Goal: Task Accomplishment & Management: Use online tool/utility

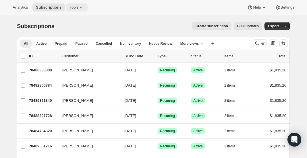
click at [78, 7] on span "Tools" at bounding box center [73, 7] width 9 height 5
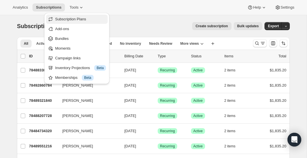
click at [71, 21] on span "Subscription Plans" at bounding box center [70, 19] width 31 height 4
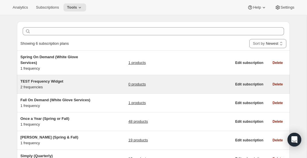
scroll to position [26, 0]
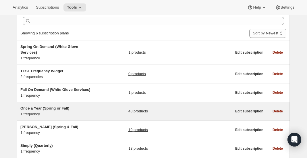
click at [69, 111] on div "Once a Year (Spring or Fall) 1 frequency" at bounding box center [56, 111] width 72 height 11
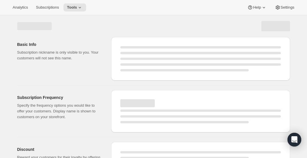
select select "WEEK"
select select "MONTH"
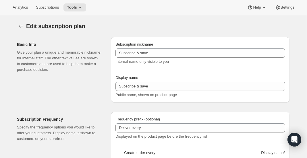
type input "Once a Year (Spring or Fall)"
type input "RARECAT Annual Allocation"
type input "1"
select select "YEAR"
type input "every Spring or Fall"
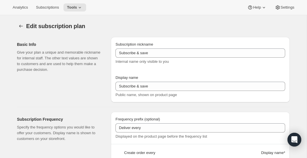
type input "20"
checkbox input "true"
select select "YEARDAY"
select select "3"
select select "15"
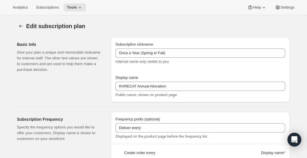
select select "10"
select select "15"
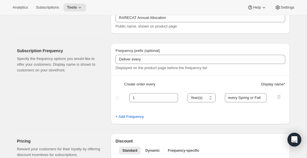
scroll to position [69, 0]
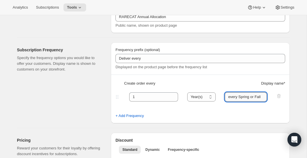
click at [233, 98] on input "every Spring or Fall" at bounding box center [246, 96] width 42 height 9
type input "Spring or Fall"
click at [234, 110] on fieldset "1 Day(s) Week(s) Month(s) Year(s) Year(s) Spring or Fall" at bounding box center [200, 102] width 168 height 22
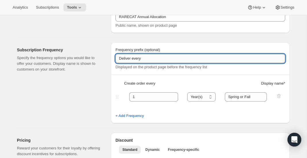
click at [137, 61] on input "Deliver every" at bounding box center [200, 58] width 170 height 9
click at [127, 83] on span "Create order every" at bounding box center [139, 84] width 31 height 6
type input "Deliver every"
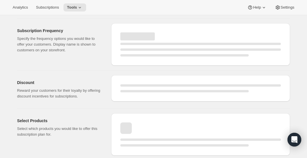
select select "YEAR"
select select "YEARDAY"
select select "3"
select select "15"
select select "10"
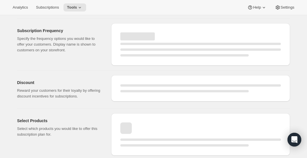
select select "15"
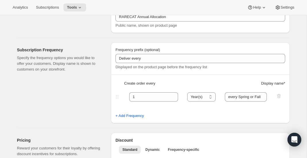
type input "Spring or Fall"
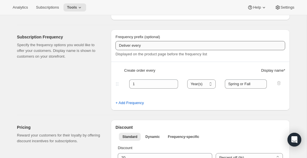
scroll to position [123, 0]
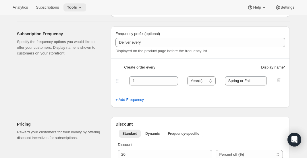
click at [80, 9] on icon at bounding box center [80, 8] width 6 height 6
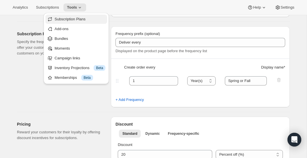
click at [81, 22] on span "Subscription Plans" at bounding box center [80, 19] width 51 height 6
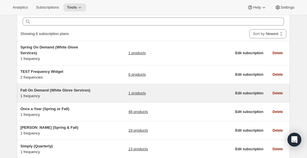
scroll to position [26, 0]
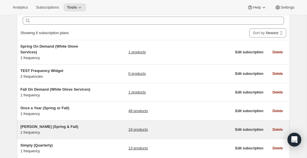
click at [53, 130] on div "Audrey (Spring & Fall) 1 frequency" at bounding box center [56, 129] width 72 height 11
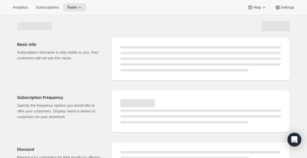
select select "WEEK"
select select "MONTH"
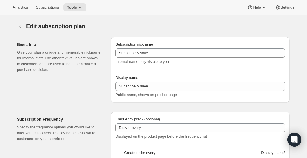
type input "Audrey (Spring & Fall)"
type input "Join [PERSON_NAME] Club"
type input "Delivery"
type input "6"
select select "MONTH"
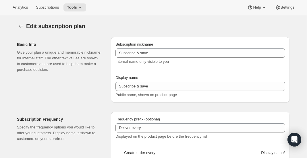
type input "Spring & Fall"
type input "20"
type input "No obligation, modify or cancel your wine club anytime."
checkbox input "true"
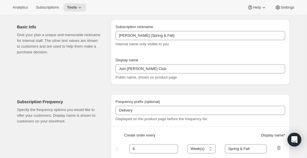
select select "YEARDAY"
select select "3"
select select "20"
select select "9"
select select "25"
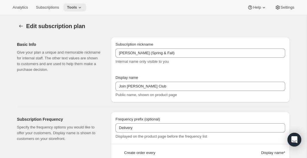
click at [83, 7] on icon at bounding box center [80, 8] width 6 height 6
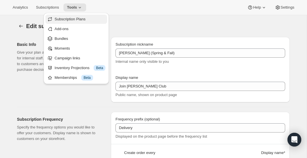
click at [81, 22] on button "Subscription Plans" at bounding box center [76, 19] width 62 height 9
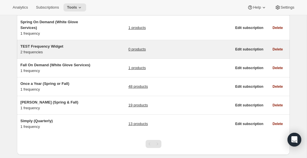
scroll to position [64, 0]
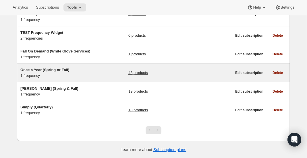
click at [81, 73] on div "Once a Year (Spring or Fall) 1 frequency" at bounding box center [56, 72] width 72 height 11
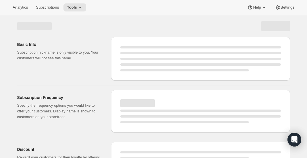
select select "WEEK"
select select "MONTH"
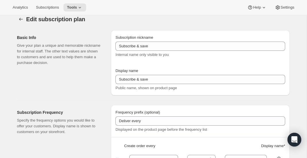
type input "Once a Year (Spring or Fall)"
type input "RARECAT Annual Allocation"
type input "1"
select select "YEAR"
type input "Spring or Fall"
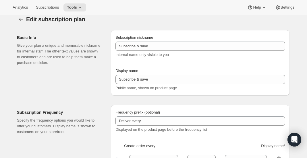
type input "20"
checkbox input "true"
select select "YEARDAY"
select select "3"
select select "15"
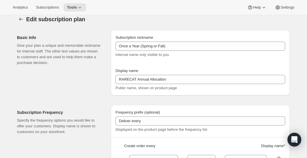
select select "10"
select select "15"
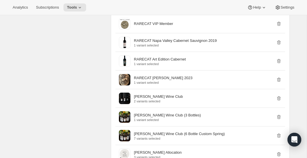
scroll to position [731, 0]
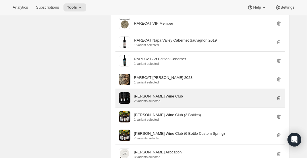
click at [277, 101] on icon "button" at bounding box center [279, 98] width 6 height 6
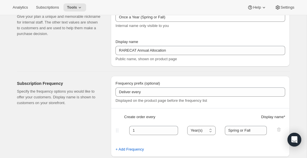
scroll to position [0, 0]
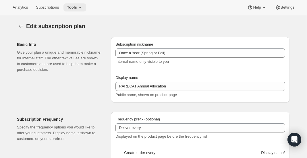
click at [77, 8] on span "Tools" at bounding box center [72, 7] width 10 height 5
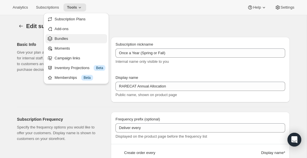
click at [75, 36] on span "Bundles" at bounding box center [80, 39] width 51 height 6
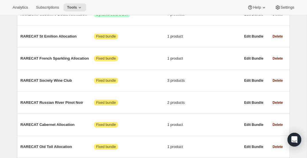
scroll to position [238, 0]
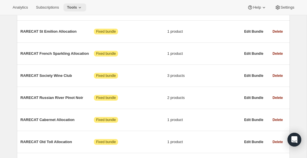
click at [77, 9] on span "Tools" at bounding box center [72, 7] width 10 height 5
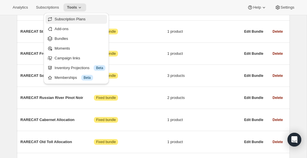
click at [75, 21] on span "Subscription Plans" at bounding box center [70, 19] width 31 height 4
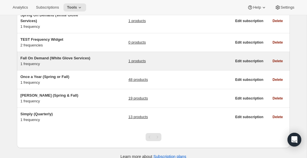
scroll to position [57, 0]
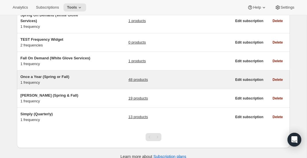
click at [72, 80] on div "Once a Year (Spring or Fall) 1 frequency" at bounding box center [56, 79] width 72 height 11
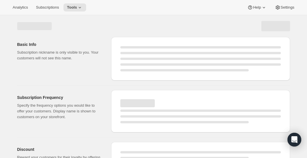
select select "WEEK"
select select "MONTH"
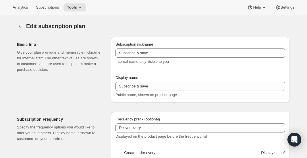
type input "Once a Year (Spring or Fall)"
type input "RARECAT Annual Allocation"
type input "1"
select select "YEAR"
type input "Spring or Fall"
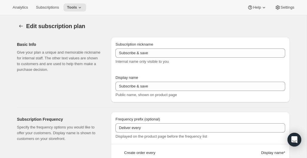
type input "20"
checkbox input "true"
select select "YEARDAY"
select select "3"
select select "15"
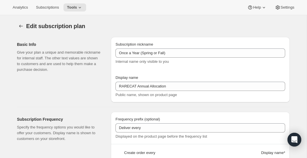
select select "10"
select select "15"
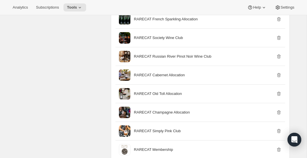
scroll to position [548, 0]
click at [77, 8] on span "Tools" at bounding box center [72, 7] width 10 height 5
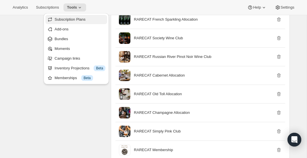
click at [85, 21] on span "Subscription Plans" at bounding box center [70, 19] width 31 height 4
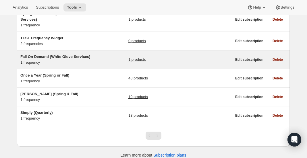
scroll to position [60, 0]
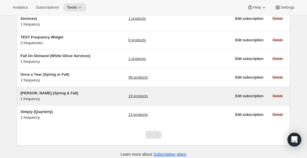
click at [98, 95] on div "Audrey (Spring & Fall) 1 frequency 19 products" at bounding box center [125, 95] width 211 height 11
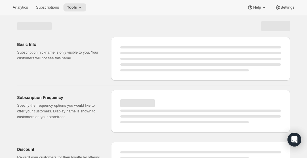
select select "WEEK"
select select "MONTH"
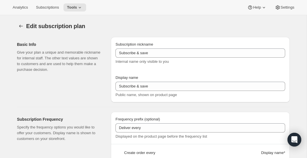
type input "Audrey (Spring & Fall)"
type input "Join [PERSON_NAME] Club"
type input "Delivery"
type input "6"
select select "MONTH"
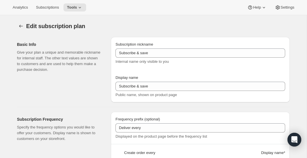
type input "Spring & Fall"
type input "20"
type input "No obligation, modify or cancel your wine club anytime."
checkbox input "true"
select select "YEARDAY"
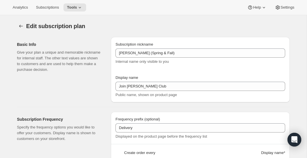
select select "3"
select select "20"
select select "9"
select select "25"
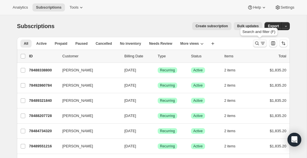
click at [258, 42] on icon "Search and filter results" at bounding box center [257, 43] width 6 height 6
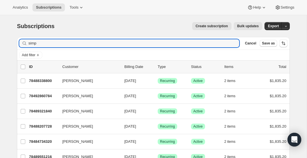
type input "simpl"
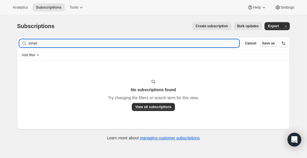
click at [105, 44] on input "simpl" at bounding box center [133, 43] width 211 height 8
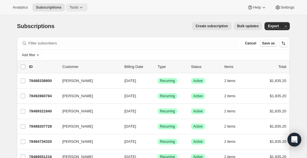
click at [77, 7] on span "Tools" at bounding box center [73, 7] width 9 height 5
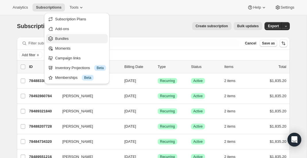
click at [73, 38] on span "Bundles" at bounding box center [80, 39] width 51 height 6
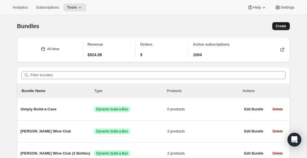
click at [285, 24] on span "Create" at bounding box center [280, 26] width 11 height 5
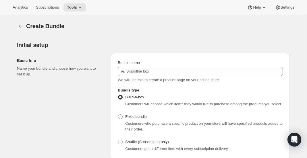
click at [136, 76] on div "Bundle name We will use this to create a product page on your online store" at bounding box center [200, 71] width 165 height 23
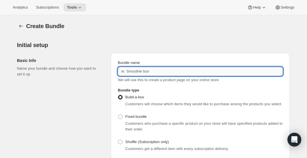
click at [139, 73] on input "Bundle name" at bounding box center [200, 71] width 165 height 9
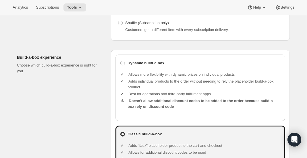
type input "Simply Wine Club"
click at [164, 74] on ul "Allows more flexibility with dynamic prices on individual products Adds individ…" at bounding box center [203, 91] width 153 height 48
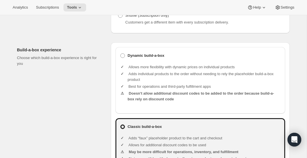
scroll to position [130, 0]
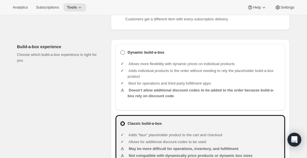
click at [154, 57] on label "Dynamic build-a-box" at bounding box center [200, 52] width 160 height 8
click at [121, 51] on input "Dynamic build-a-box" at bounding box center [120, 50] width 0 height 0
radio input "true"
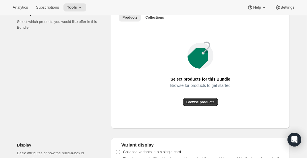
scroll to position [332, 0]
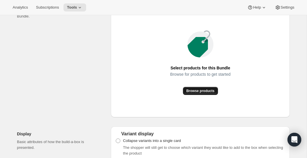
click at [191, 93] on span "Browse products" at bounding box center [200, 91] width 28 height 5
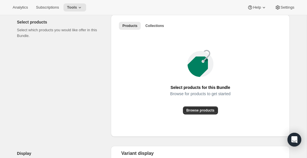
scroll to position [312, 0]
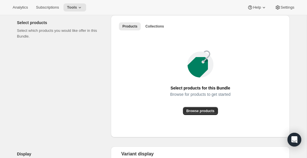
click at [161, 27] on div "Products Collections More views Products Collections More views" at bounding box center [200, 26] width 170 height 13
click at [161, 29] on span "Collections" at bounding box center [154, 26] width 19 height 5
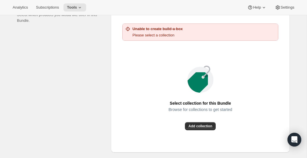
scroll to position [327, 0]
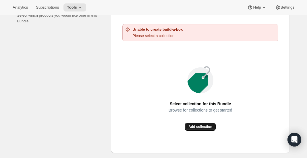
click at [204, 129] on span "Add collection" at bounding box center [200, 127] width 24 height 5
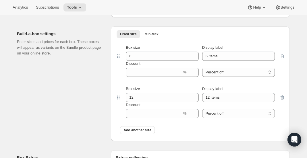
scroll to position [435, 0]
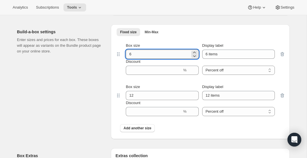
click at [140, 59] on input "6" at bounding box center [158, 54] width 64 height 9
click at [135, 59] on input "64" at bounding box center [158, 54] width 64 height 9
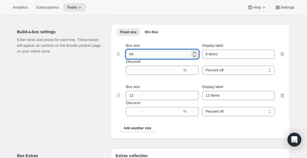
click at [135, 59] on input "64" at bounding box center [158, 54] width 64 height 9
click at [131, 59] on input "64" at bounding box center [158, 54] width 64 height 9
type input "4"
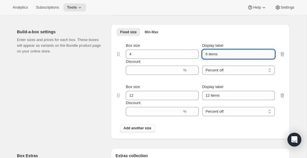
click at [206, 59] on input "6 items" at bounding box center [238, 54] width 73 height 9
click at [211, 59] on input "6 items" at bounding box center [238, 54] width 73 height 9
click at [207, 59] on input "6 Bottles" at bounding box center [238, 54] width 73 height 9
type input "4 Bottles"
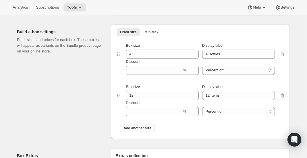
click at [134, 131] on span "Add another size" at bounding box center [137, 128] width 28 height 5
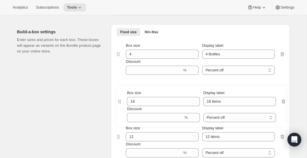
scroll to position [436, 0]
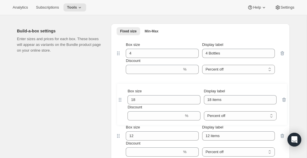
drag, startPoint x: 118, startPoint y: 143, endPoint x: 119, endPoint y: 96, distance: 46.2
click at [119, 96] on div "Box size 4 Display label 4 Bottles Discount % Percent off Amount off Percent of…" at bounding box center [200, 106] width 170 height 139
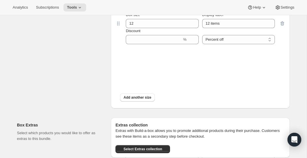
scroll to position [514, 0]
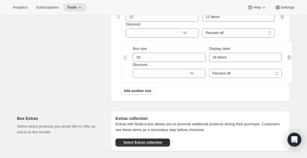
drag, startPoint x: 119, startPoint y: 98, endPoint x: 125, endPoint y: 57, distance: 41.6
click at [125, 57] on div "Box size 4 Display label 4 Bottles Discount % Percent off Amount off Percent of…" at bounding box center [200, 29] width 170 height 139
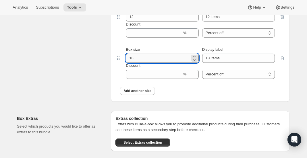
click at [131, 63] on input "18" at bounding box center [158, 58] width 64 height 9
type input "6"
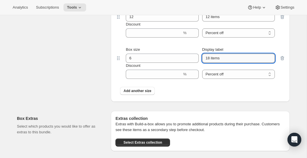
click at [207, 61] on input "18 items" at bounding box center [238, 58] width 73 height 9
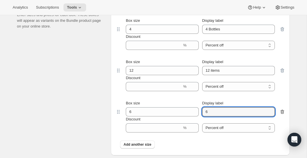
scroll to position [459, 0]
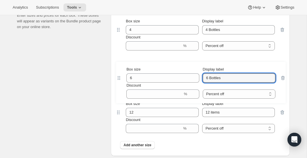
drag, startPoint x: 119, startPoint y: 118, endPoint x: 119, endPoint y: 73, distance: 44.5
click at [119, 73] on div "Box size 4 Display label 4 Bottles Discount % Percent off Amount off Percent of…" at bounding box center [200, 83] width 170 height 139
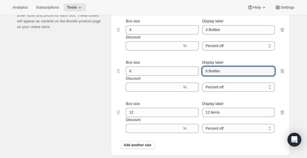
type input "6 Bottles"
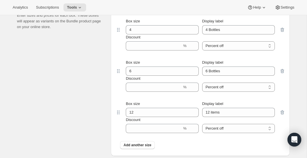
click at [283, 74] on icon "button" at bounding box center [282, 71] width 6 height 6
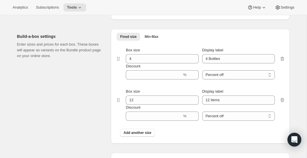
scroll to position [413, 0]
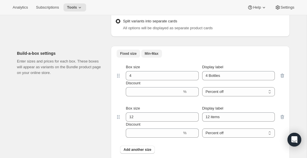
click at [153, 56] on span "Min-Max" at bounding box center [152, 53] width 14 height 5
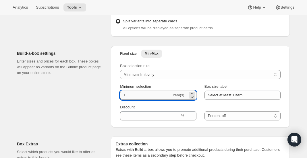
click at [139, 100] on input "1" at bounding box center [146, 95] width 52 height 9
click at [123, 100] on input "14" at bounding box center [146, 95] width 52 height 9
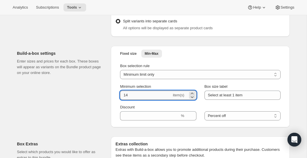
click at [123, 100] on input "14" at bounding box center [146, 95] width 52 height 9
type input "4"
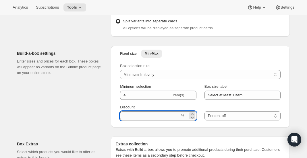
click at [150, 121] on input "Discount" at bounding box center [150, 115] width 60 height 9
click at [129, 109] on span "Discount" at bounding box center [127, 107] width 15 height 4
click at [129, 111] on input "Discount" at bounding box center [150, 115] width 60 height 9
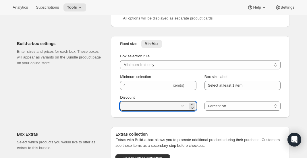
scroll to position [427, 0]
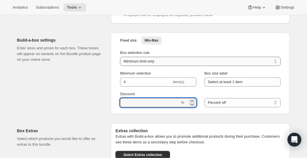
click at [151, 66] on select "Minimum limit only Maximum limit only Minimum and Maximum limits" at bounding box center [200, 61] width 160 height 9
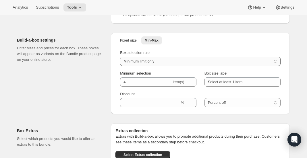
select select "minMax"
click at [120, 62] on select "Minimum limit only Maximum limit only Minimum and Maximum limits" at bounding box center [200, 61] width 160 height 9
type input "1"
type input "6"
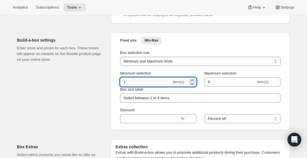
click at [140, 87] on input "1" at bounding box center [146, 81] width 52 height 9
click at [124, 87] on input "14" at bounding box center [146, 81] width 52 height 9
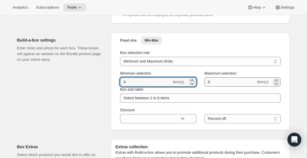
type input "4"
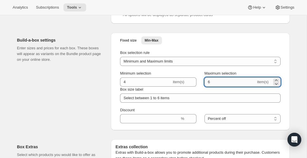
click at [209, 87] on input "6" at bounding box center [230, 81] width 52 height 9
type input "12"
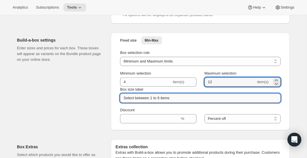
click at [164, 101] on input "Select between 1 to 6 items" at bounding box center [200, 98] width 160 height 9
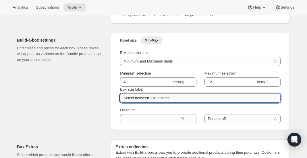
click at [164, 101] on input "Select between 1 to 6 items" at bounding box center [200, 98] width 160 height 9
drag, startPoint x: 152, startPoint y: 103, endPoint x: 186, endPoint y: 103, distance: 34.1
click at [186, 103] on input "Select between 1 to 6 items" at bounding box center [200, 98] width 160 height 9
type input "Select between 4-12 Bottles"
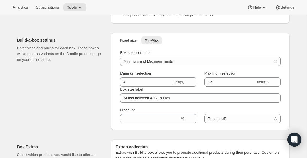
click at [114, 110] on div "Fixed size Min-Max More views Fixed size Min-Max More views Box selection rule …" at bounding box center [200, 82] width 179 height 98
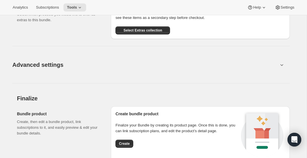
scroll to position [568, 0]
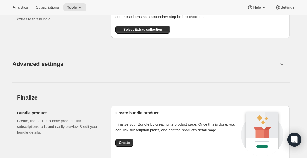
click at [194, 64] on button "Advanced settings" at bounding box center [145, 64] width 273 height 22
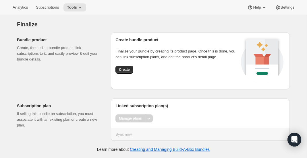
scroll to position [746, 0]
click at [126, 72] on span "Create" at bounding box center [124, 69] width 11 height 5
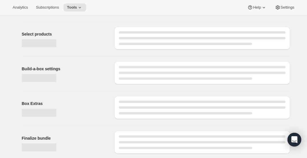
scroll to position [0, 0]
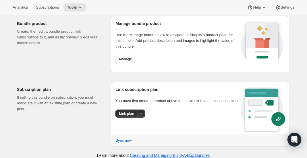
scroll to position [578, 0]
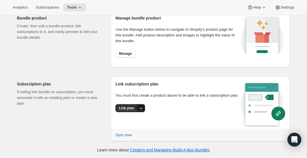
click at [141, 111] on icon "More actions" at bounding box center [141, 108] width 6 height 6
click at [123, 127] on span "Link plan" at bounding box center [121, 125] width 15 height 4
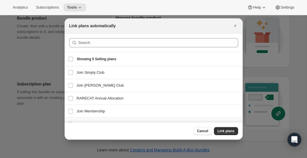
scroll to position [8, 0]
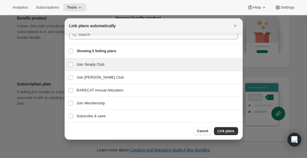
click at [122, 65] on h3 "Join Simply Club" at bounding box center [158, 65] width 162 height 6
checkbox input "true"
click at [229, 131] on span "Link plans" at bounding box center [225, 131] width 17 height 5
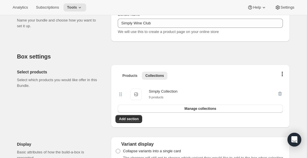
scroll to position [0, 0]
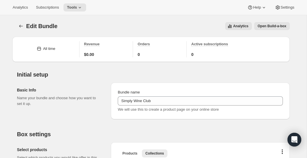
click at [264, 30] on button "Open Build-a-box" at bounding box center [272, 26] width 36 height 8
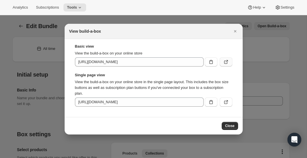
click at [226, 63] on icon ":rnt:" at bounding box center [226, 62] width 6 height 6
click at [226, 102] on icon ":rnt:" at bounding box center [226, 102] width 6 height 6
click at [236, 31] on icon "Close" at bounding box center [235, 31] width 6 height 6
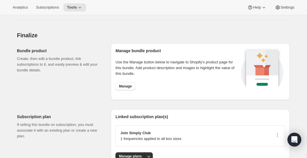
scroll to position [583, 0]
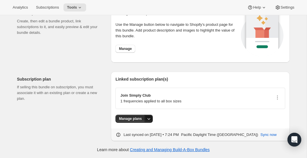
click at [151, 119] on icon "More actions" at bounding box center [149, 119] width 6 height 6
click at [167, 115] on div "Manage plans" at bounding box center [200, 119] width 170 height 8
click at [277, 96] on icon "button" at bounding box center [277, 98] width 6 height 6
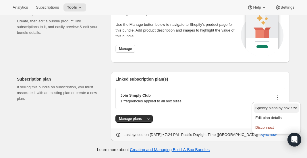
click at [268, 109] on span "Specify plans by box size" at bounding box center [276, 108] width 42 height 4
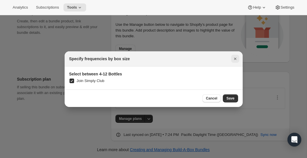
click at [236, 59] on icon "Close" at bounding box center [235, 59] width 2 height 2
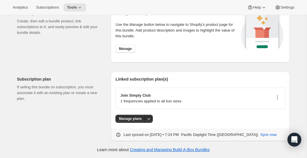
click at [279, 98] on icon "button" at bounding box center [277, 98] width 6 height 6
click at [256, 115] on span "Edit plan details" at bounding box center [276, 118] width 42 height 6
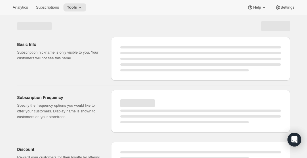
select select "WEEK"
select select "MONTH"
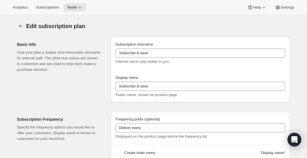
type input "Simply (Quarterly)"
type input "Join Simply Club"
type input "Delivery every"
type input "3"
select select "MONTH"
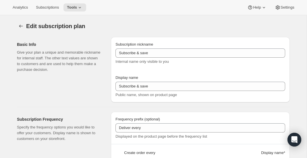
type input "3 months"
type input "20"
type input "No obligations, change or cancel your subscription anytime."
checkbox input "true"
select select "YEARDAY"
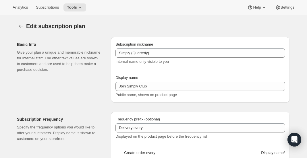
select select "2"
select select "15"
select select "5"
select select "15"
select select "8"
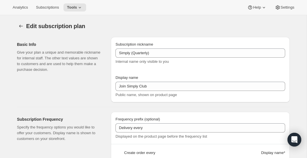
select select "15"
select select "11"
select select "15"
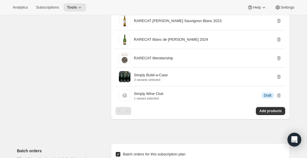
scroll to position [492, 0]
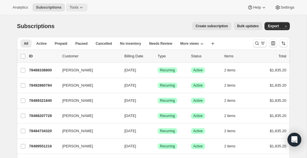
click at [78, 9] on span "Tools" at bounding box center [73, 7] width 9 height 5
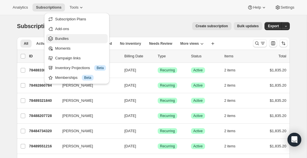
click at [71, 36] on span "Bundles" at bounding box center [80, 39] width 51 height 6
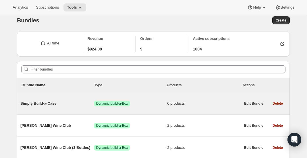
scroll to position [13, 0]
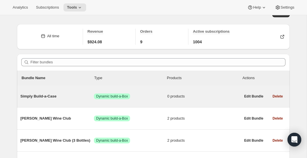
click at [69, 99] on span "Simply Build-a-Case" at bounding box center [56, 97] width 73 height 6
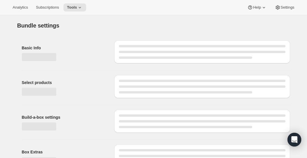
type input "Simply Build-a-Case"
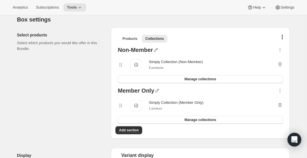
scroll to position [116, 0]
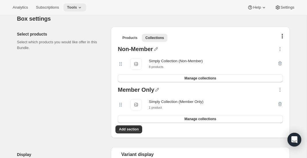
click at [83, 7] on icon at bounding box center [80, 8] width 6 height 6
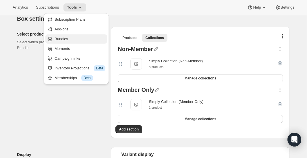
click at [71, 41] on span "Bundles" at bounding box center [80, 39] width 51 height 6
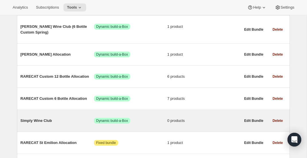
scroll to position [152, 0]
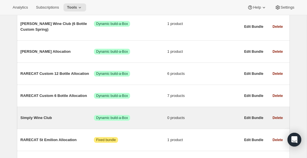
click at [48, 118] on span "Simply Wine Club" at bounding box center [56, 118] width 73 height 6
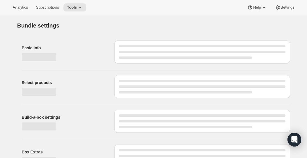
type input "Simply Wine Club"
select select "minMax"
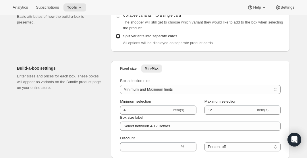
scroll to position [230, 0]
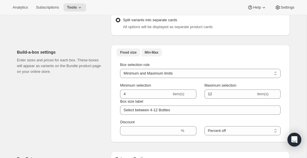
click at [131, 53] on span "Fixed size" at bounding box center [128, 52] width 16 height 5
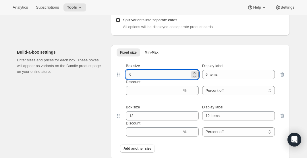
click at [136, 73] on input "6" at bounding box center [158, 74] width 64 height 9
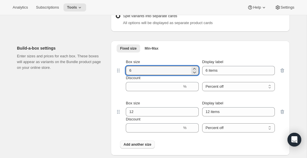
click at [135, 143] on span "Add another size" at bounding box center [137, 144] width 28 height 5
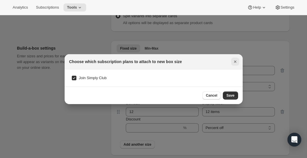
click at [235, 61] on icon "Close" at bounding box center [235, 62] width 2 height 2
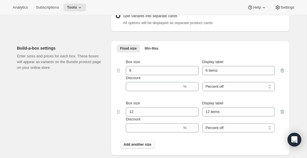
click at [138, 143] on span "Add another size" at bounding box center [137, 144] width 28 height 5
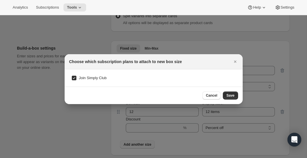
scroll to position [0, 0]
click at [234, 95] on span "Save" at bounding box center [230, 95] width 8 height 5
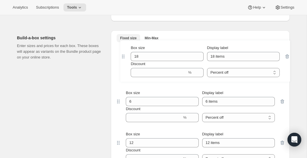
scroll to position [244, 0]
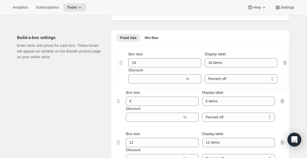
drag, startPoint x: 119, startPoint y: 143, endPoint x: 121, endPoint y: 57, distance: 86.1
click at [121, 57] on div "Box size 6 Display label 6 items Discount % Percent off Amount off Percent off …" at bounding box center [200, 113] width 170 height 139
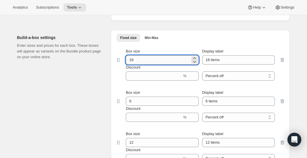
click at [132, 61] on input "18" at bounding box center [158, 59] width 64 height 9
type input "4"
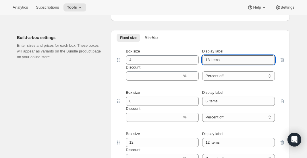
click at [216, 59] on input "18 items" at bounding box center [238, 59] width 73 height 9
click at [206, 59] on input "18 Bottles" at bounding box center [238, 59] width 73 height 9
type input "4 Bottles"
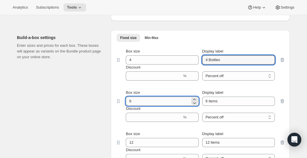
click at [131, 103] on input "6" at bounding box center [158, 101] width 64 height 9
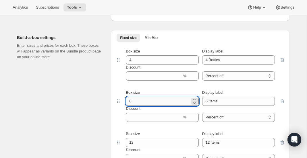
click at [131, 103] on input "6" at bounding box center [158, 101] width 64 height 9
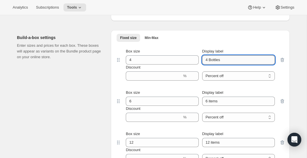
click at [216, 57] on input "4 Bottles" at bounding box center [238, 59] width 73 height 9
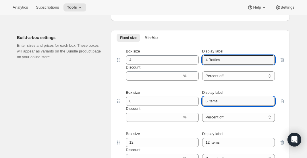
click at [215, 102] on input "6 items" at bounding box center [238, 101] width 73 height 9
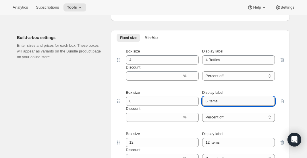
click at [215, 102] on input "6 items" at bounding box center [238, 101] width 73 height 9
paste input "Bottle"
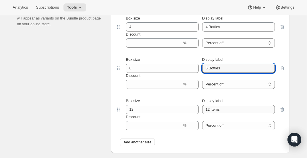
scroll to position [279, 0]
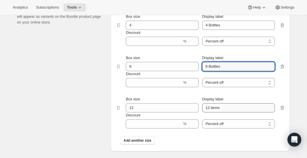
type input "6 Bottles"
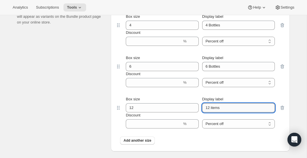
click at [215, 111] on input "12 items" at bounding box center [238, 107] width 73 height 9
paste input "Bottle"
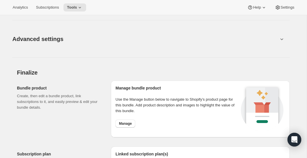
scroll to position [541, 0]
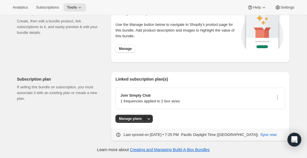
type input "12 Bottles"
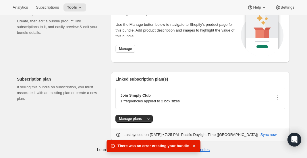
click at [196, 147] on icon "button" at bounding box center [194, 146] width 6 height 6
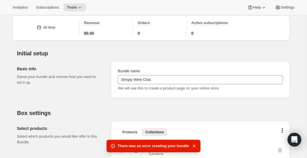
scroll to position [21, 0]
click at [194, 145] on icon "button" at bounding box center [194, 146] width 6 height 6
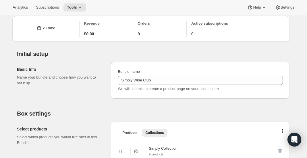
select select "minMax"
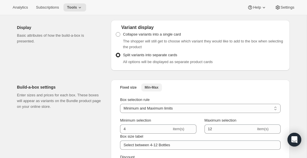
scroll to position [0, 0]
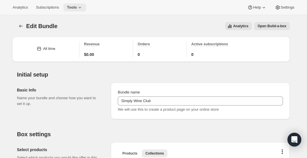
click at [83, 9] on icon at bounding box center [80, 8] width 6 height 6
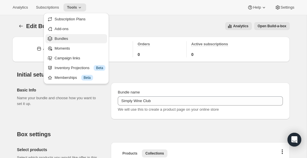
click at [82, 37] on span "Bundles" at bounding box center [80, 39] width 51 height 6
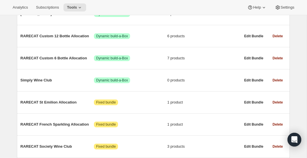
scroll to position [195, 0]
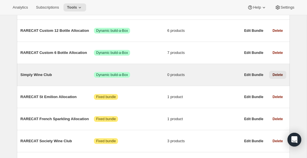
click at [279, 77] on span "Delete" at bounding box center [277, 75] width 10 height 5
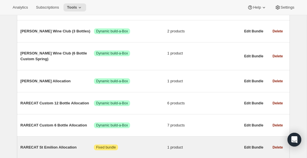
scroll to position [0, 0]
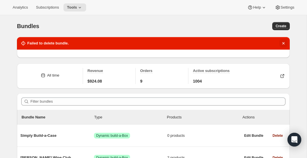
click at [284, 44] on icon "Dismiss notification" at bounding box center [283, 43] width 6 height 6
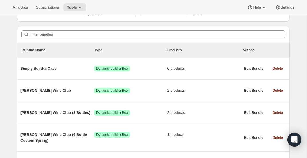
scroll to position [34, 0]
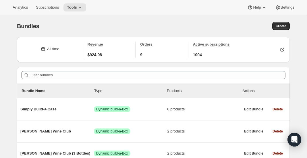
click at [275, 21] on div "Bundles. This page is ready Bundles Create" at bounding box center [153, 26] width 273 height 22
click at [280, 27] on span "Create" at bounding box center [280, 26] width 11 height 5
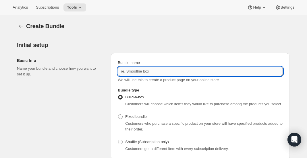
click at [152, 71] on input "Bundle name" at bounding box center [200, 71] width 165 height 9
type input "Simply Wine Club"
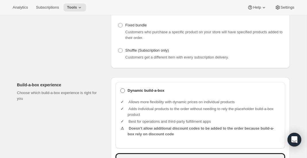
click at [151, 94] on b "Dynamic build-a-box" at bounding box center [145, 91] width 37 height 6
click at [121, 89] on input "Dynamic build-a-box" at bounding box center [120, 88] width 0 height 0
radio input "true"
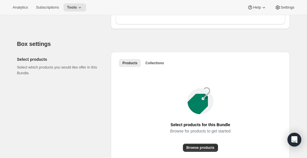
scroll to position [276, 0]
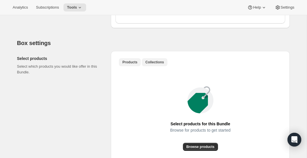
click at [156, 65] on span "Collections" at bounding box center [154, 62] width 19 height 5
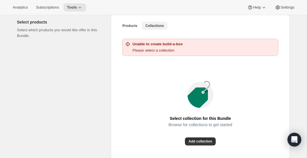
scroll to position [343, 0]
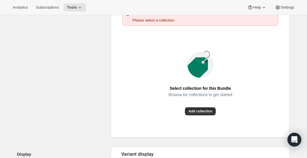
click at [192, 121] on div "Select collection for this Bundle Browse for collections to get started Add col…" at bounding box center [200, 83] width 170 height 100
click at [192, 114] on span "Add collection" at bounding box center [200, 111] width 24 height 5
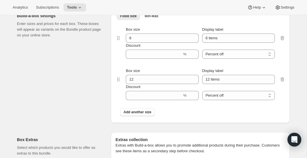
scroll to position [440, 0]
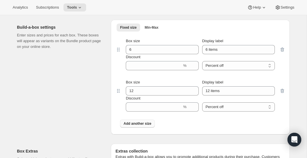
click at [133, 126] on span "Add another size" at bounding box center [137, 123] width 28 height 5
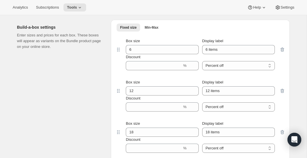
scroll to position [440, 0]
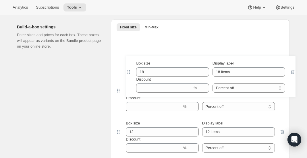
drag, startPoint x: 118, startPoint y: 136, endPoint x: 129, endPoint y: 51, distance: 85.6
click at [129, 51] on div "Box size 6 Display label 6 items Discount % Percent off Amount off Percent off …" at bounding box center [200, 102] width 170 height 139
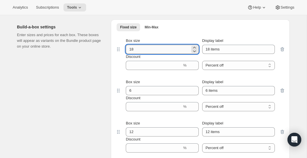
click at [131, 54] on input "18" at bounding box center [158, 49] width 64 height 9
type input "4"
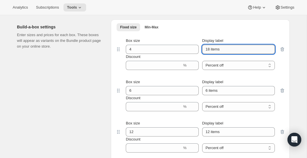
click at [213, 54] on input "18 items" at bounding box center [238, 49] width 73 height 9
click at [217, 54] on input "18 Bottles" at bounding box center [238, 49] width 73 height 9
click at [215, 54] on input "18 Bottles" at bounding box center [238, 49] width 73 height 9
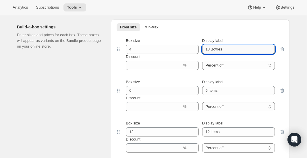
click at [215, 54] on input "18 Bottles" at bounding box center [238, 49] width 73 height 9
click at [206, 54] on input "18 Bottles" at bounding box center [238, 49] width 73 height 9
type input "4 Bottles"
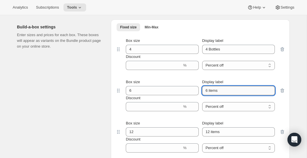
click at [213, 95] on input "6 items" at bounding box center [238, 90] width 73 height 9
paste input "Bottle"
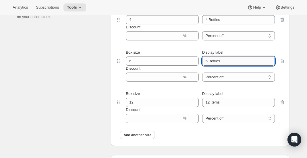
scroll to position [488, 0]
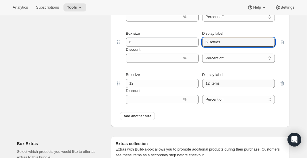
type input "6 Bottles"
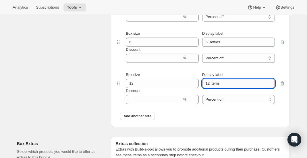
click at [216, 88] on input "12 items" at bounding box center [238, 83] width 73 height 9
paste input "Bottle"
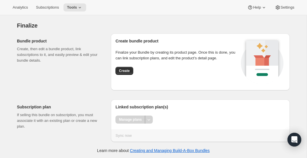
scroll to position [705, 0]
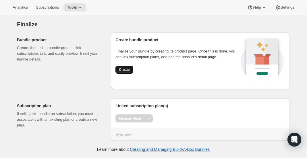
type input "12 Bottles"
click at [123, 74] on div "Create bundle product Finalize your Bundle by creating its product page. Once t…" at bounding box center [177, 61] width 124 height 48
click at [123, 73] on button "Create" at bounding box center [124, 70] width 18 height 8
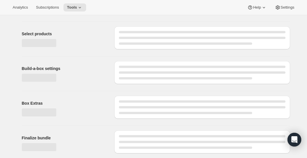
scroll to position [48, 0]
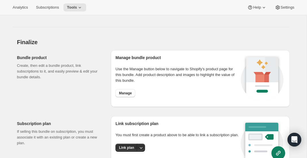
scroll to position [504, 0]
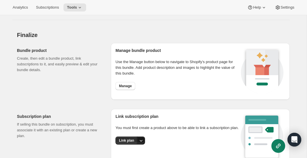
click at [139, 143] on icon "More actions" at bounding box center [141, 141] width 6 height 6
click at [134, 125] on span "Link plan" at bounding box center [127, 125] width 27 height 6
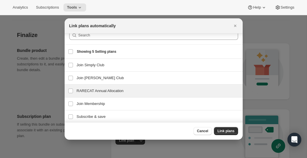
scroll to position [0, 0]
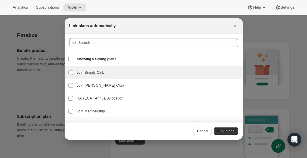
click at [139, 77] on div "Join Simply Club Join Simply Club" at bounding box center [154, 72] width 178 height 13
checkbox input "true"
click at [222, 134] on button "Link plans" at bounding box center [226, 131] width 24 height 8
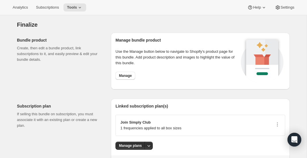
scroll to position [512, 0]
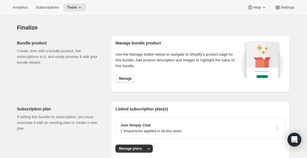
click at [121, 77] on span "Manage" at bounding box center [125, 78] width 13 height 5
